Goal: Information Seeking & Learning: Learn about a topic

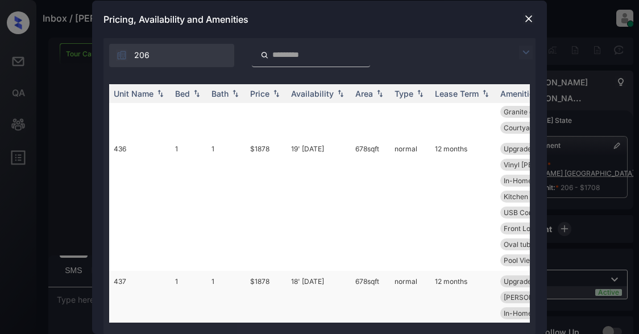
scroll to position [909, 0]
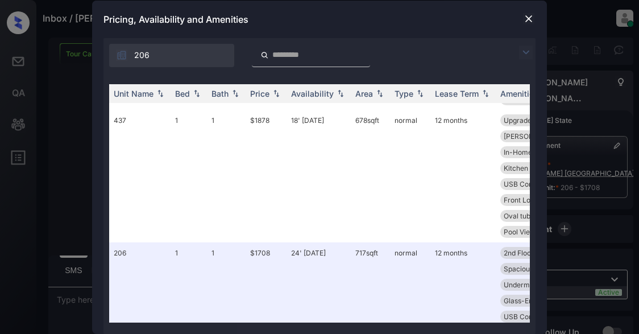
click at [576, 164] on div "**********" at bounding box center [319, 167] width 639 height 334
click at [524, 49] on img at bounding box center [526, 52] width 14 height 14
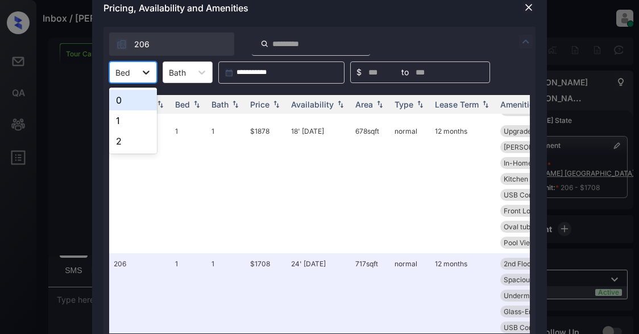
click at [144, 68] on icon at bounding box center [145, 71] width 11 height 11
click at [130, 118] on div "1" at bounding box center [133, 120] width 48 height 20
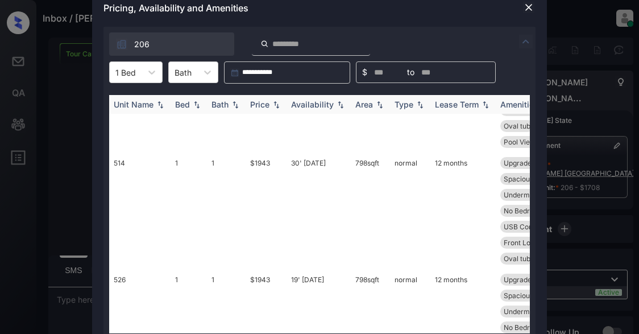
click at [259, 99] on th "Price" at bounding box center [265, 104] width 41 height 19
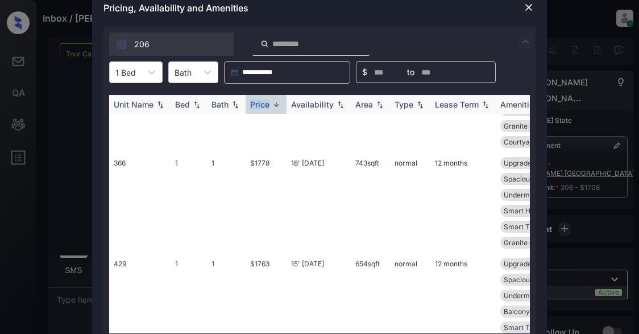
click at [259, 99] on th "Price" at bounding box center [265, 104] width 41 height 19
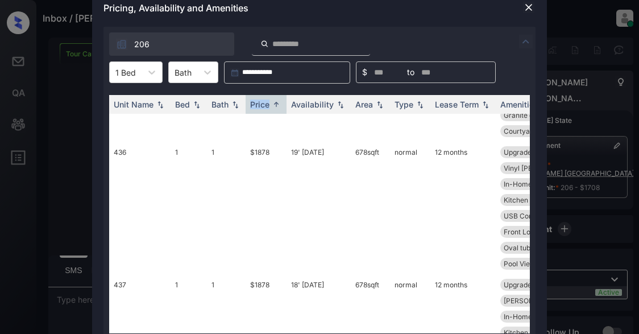
scroll to position [486, 0]
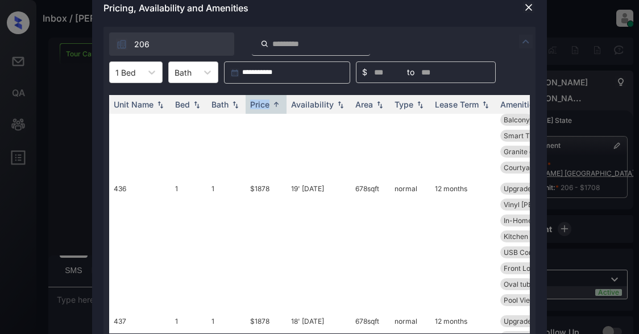
click at [530, 10] on img at bounding box center [528, 7] width 11 height 11
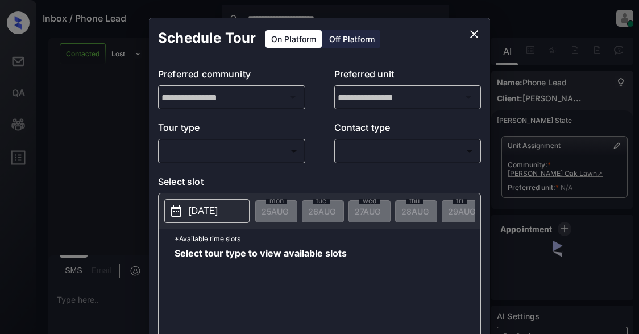
scroll to position [724, 0]
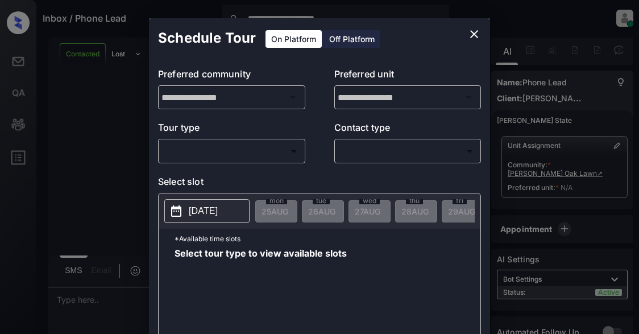
click at [270, 150] on body "**********" at bounding box center [319, 167] width 639 height 334
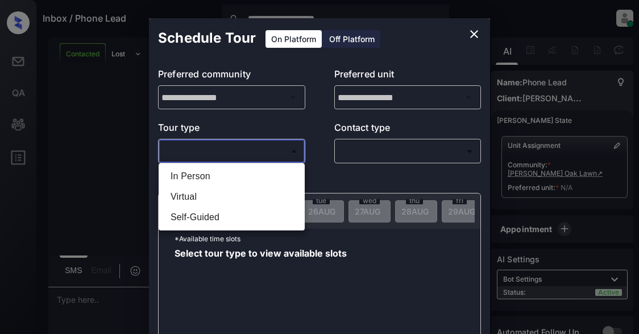
click at [477, 34] on div at bounding box center [319, 167] width 639 height 334
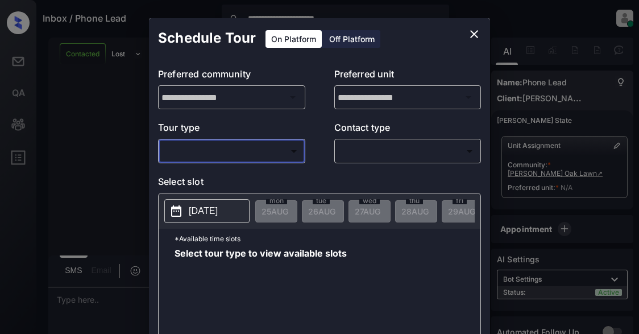
click at [476, 30] on icon "close" at bounding box center [474, 34] width 14 height 14
